Goal: Information Seeking & Learning: Understand process/instructions

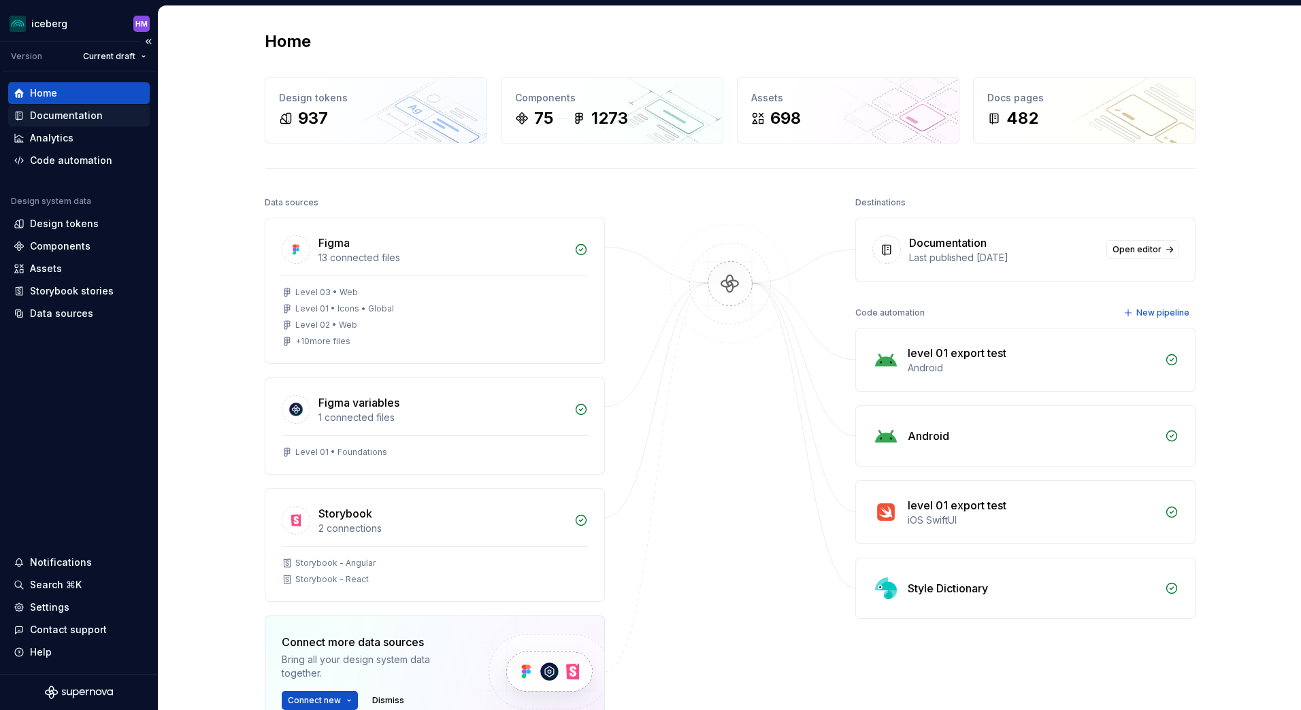
click at [63, 116] on div "Documentation" at bounding box center [66, 116] width 73 height 14
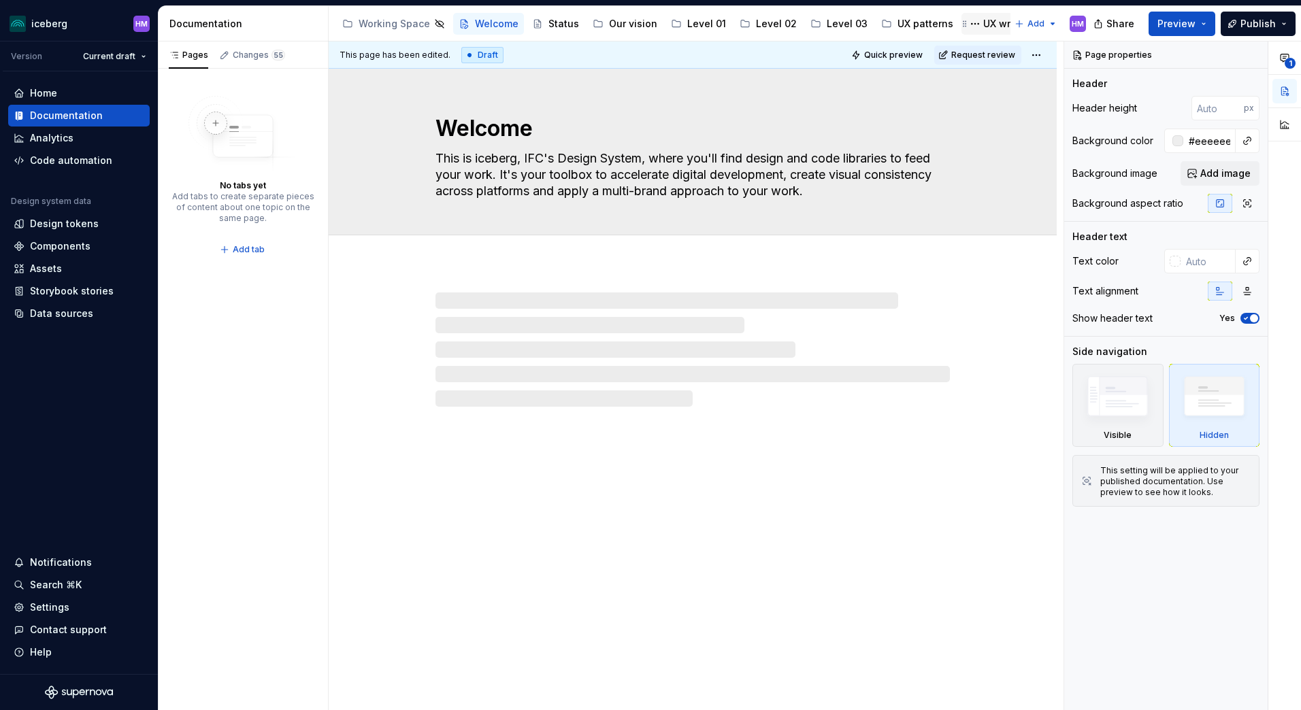
click at [983, 20] on div "UX writing" at bounding box center [1007, 24] width 48 height 14
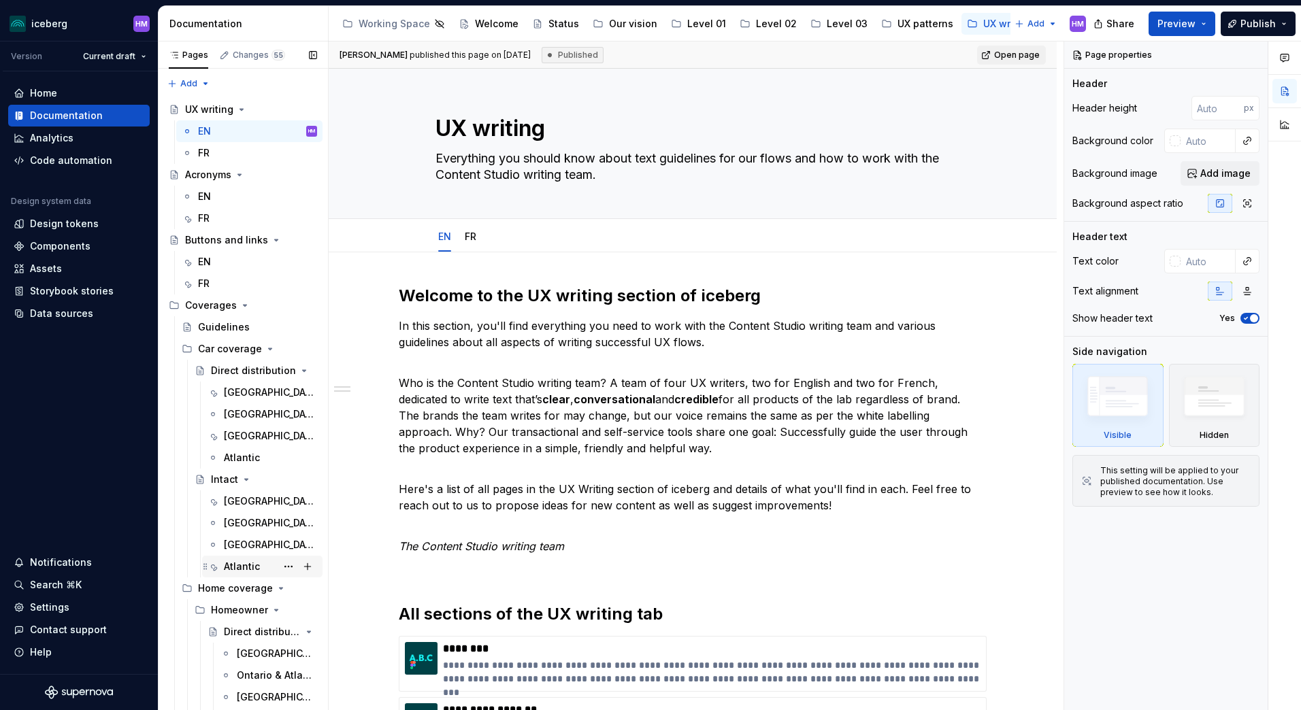
click at [242, 562] on div "Atlantic" at bounding box center [242, 567] width 36 height 14
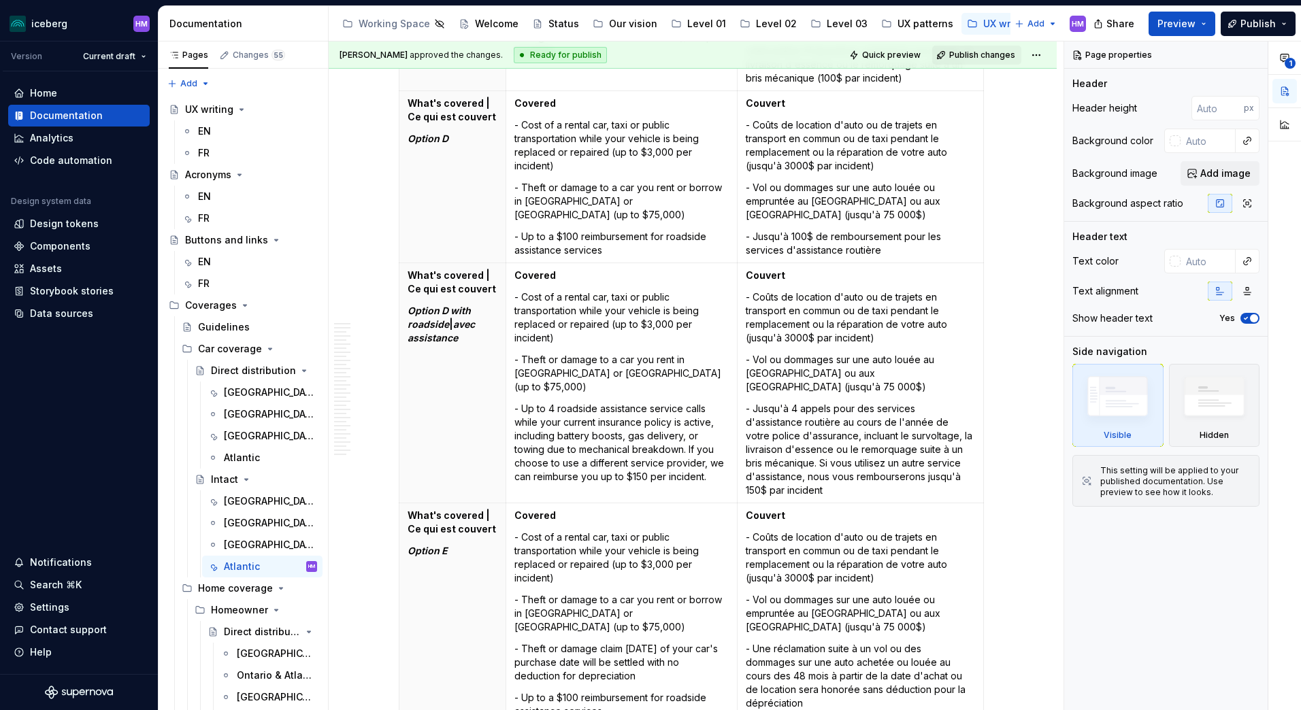
scroll to position [8029, 0]
drag, startPoint x: 572, startPoint y: 321, endPoint x: 572, endPoint y: 329, distance: 8.2
click at [572, 350] on p "- Theft or damage to a car you rent in [GEOGRAPHIC_DATA] or [GEOGRAPHIC_DATA] (…" at bounding box center [621, 370] width 214 height 41
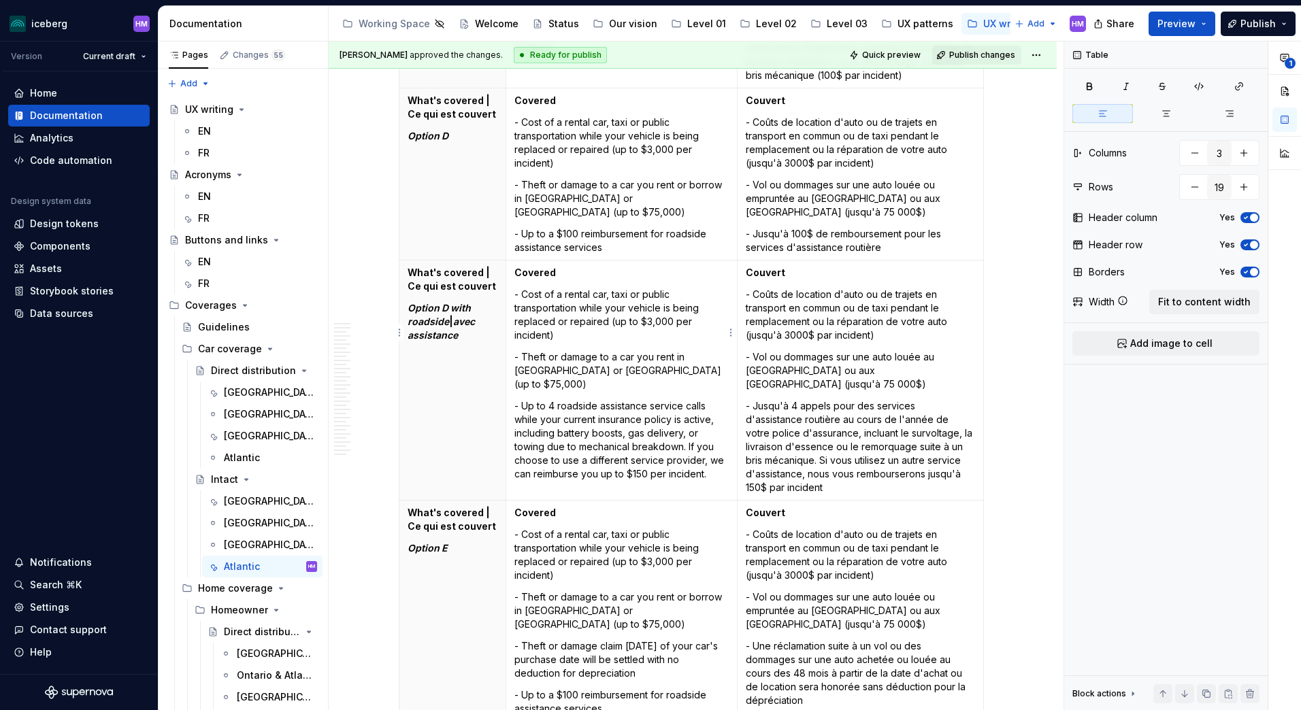
click at [571, 399] on p "- Up to 4 roadside assistance service calls while your current insurance policy…" at bounding box center [621, 440] width 214 height 82
type textarea "*"
drag, startPoint x: 719, startPoint y: 419, endPoint x: 521, endPoint y: 356, distance: 207.9
click at [521, 399] on p "- Up to 4 roadside assistance service calls while your current insurance policy…" at bounding box center [621, 440] width 214 height 82
click at [845, 399] on p "- Jusqu'à 4 appels pour des services d'assistance routière au cours de l'année …" at bounding box center [860, 446] width 229 height 95
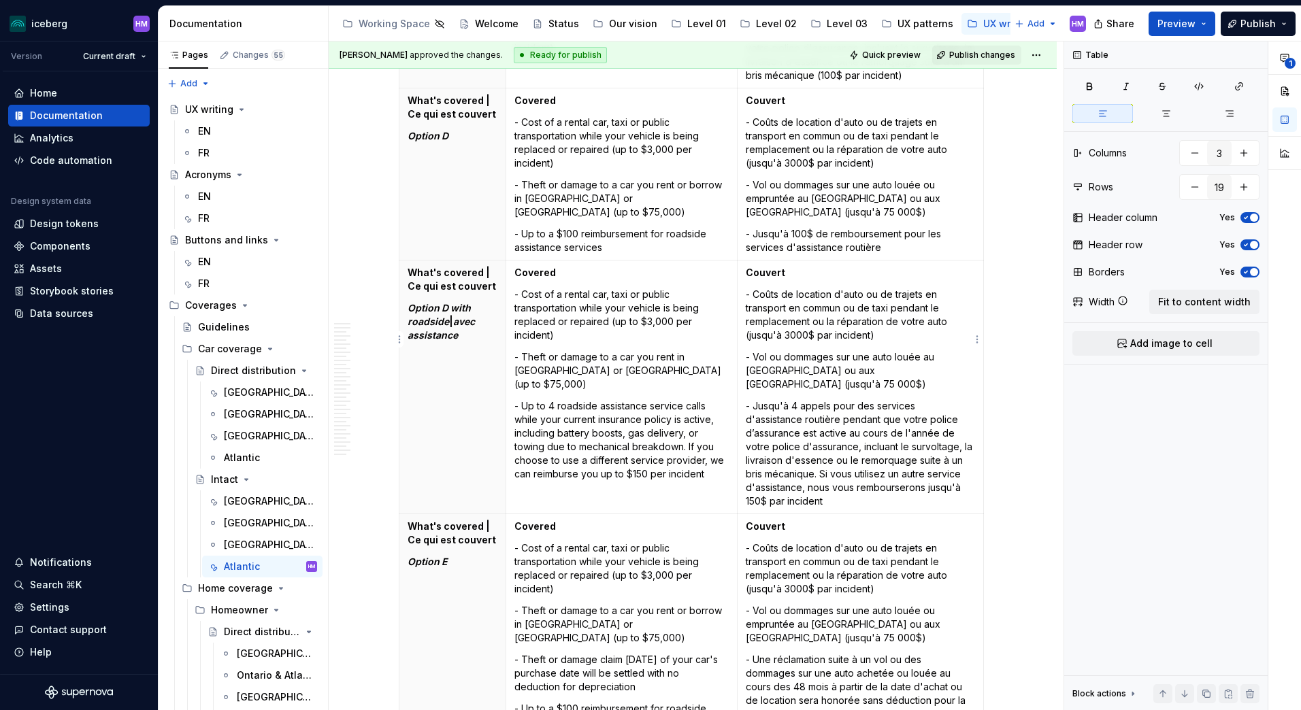
click at [803, 399] on p "- Jusqu'à 4 appels pour des services d'assistance routière pendant que votre po…" at bounding box center [860, 453] width 229 height 109
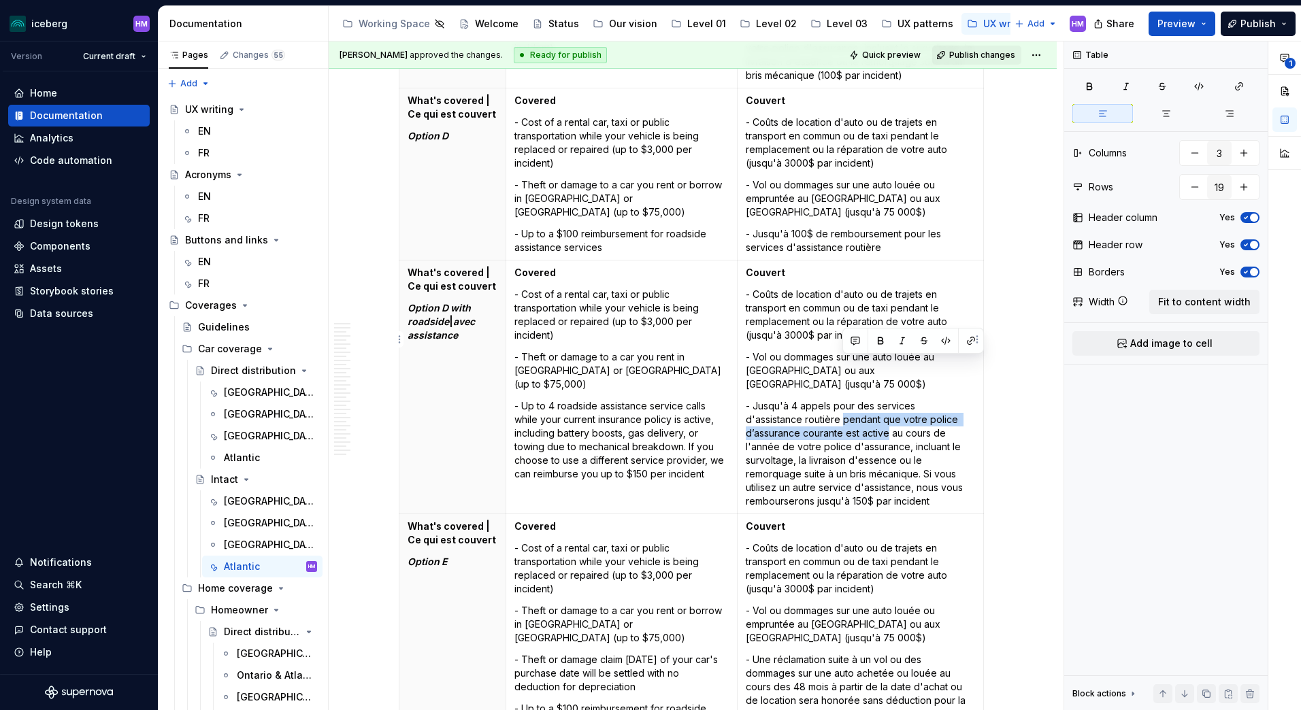
drag, startPoint x: 889, startPoint y: 378, endPoint x: 844, endPoint y: 368, distance: 45.2
click at [844, 399] on p "- Jusqu'à 4 appels pour des services d'assistance routière pendant que votre po…" at bounding box center [860, 453] width 229 height 109
